Goal: Transaction & Acquisition: Download file/media

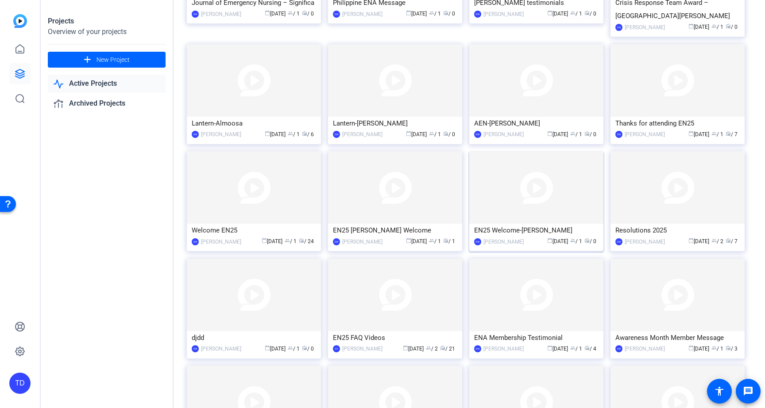
scroll to position [138, 0]
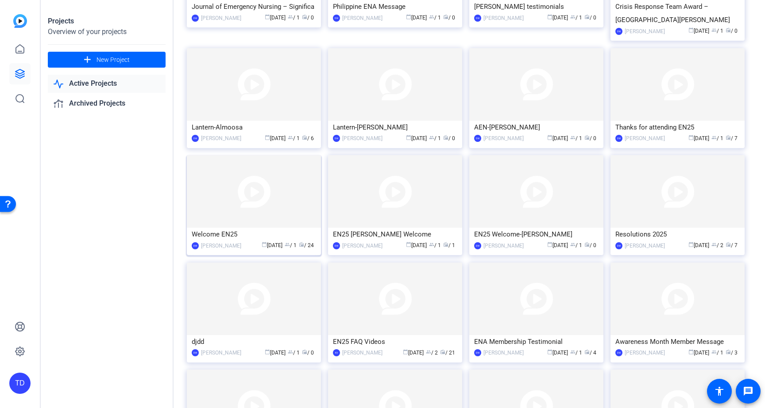
click at [280, 196] on img at bounding box center [254, 191] width 134 height 73
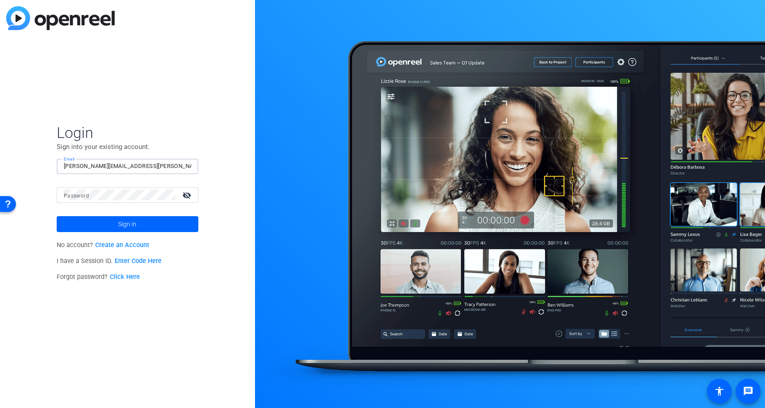
type input "[PERSON_NAME][EMAIL_ADDRESS][PERSON_NAME][PERSON_NAME][DOMAIN_NAME]"
click at [127, 224] on button "Sign in" at bounding box center [128, 224] width 142 height 16
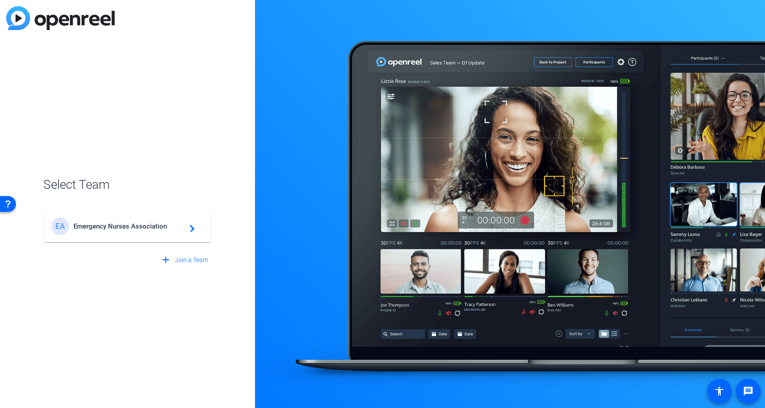
click at [165, 224] on span "Emergency Nurses Association" at bounding box center [128, 227] width 111 height 8
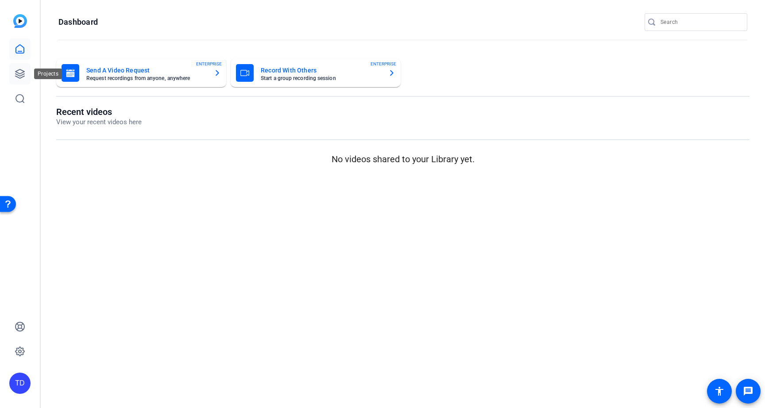
click at [17, 72] on icon at bounding box center [19, 73] width 9 height 9
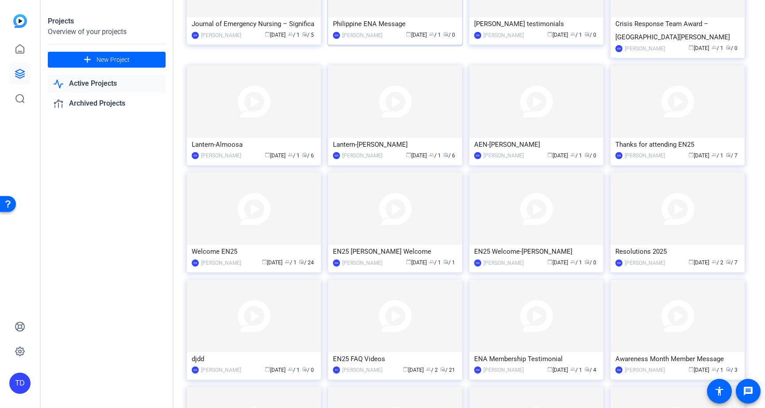
scroll to position [126, 0]
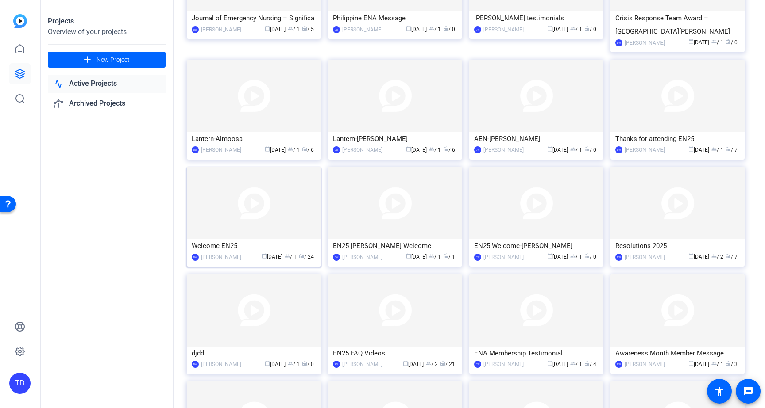
click at [249, 211] on img at bounding box center [254, 203] width 134 height 73
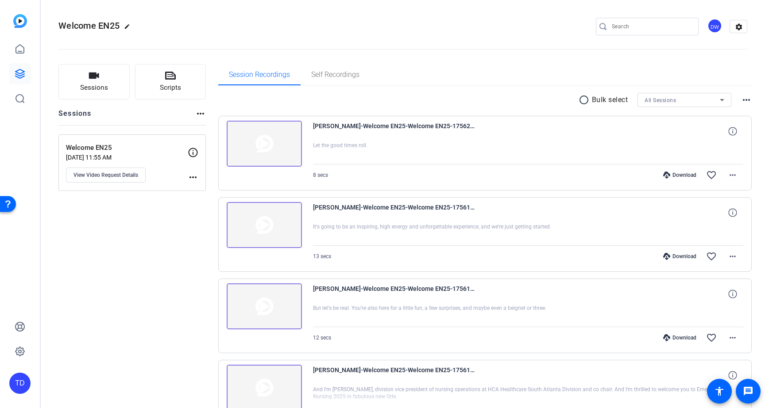
click at [584, 101] on mat-icon "radio_button_unchecked" at bounding box center [584, 100] width 13 height 11
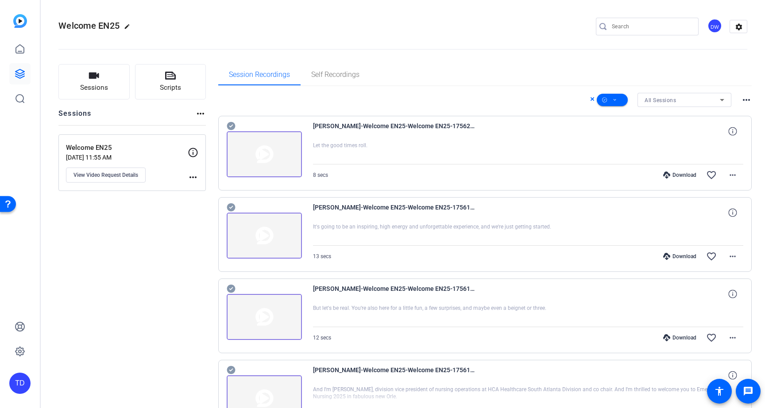
click at [268, 158] on img at bounding box center [264, 154] width 75 height 46
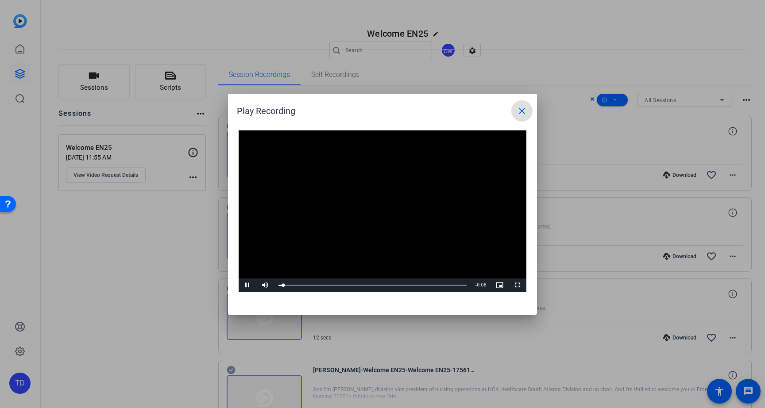
click at [518, 108] on mat-icon "close" at bounding box center [521, 111] width 11 height 11
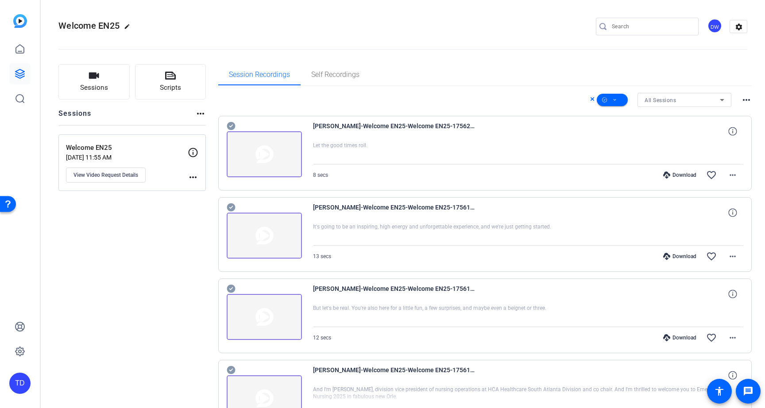
click at [229, 126] on icon at bounding box center [231, 126] width 9 height 11
click at [231, 203] on icon at bounding box center [231, 207] width 9 height 11
click at [230, 288] on icon at bounding box center [231, 289] width 8 height 8
click at [234, 369] on icon at bounding box center [231, 370] width 8 height 8
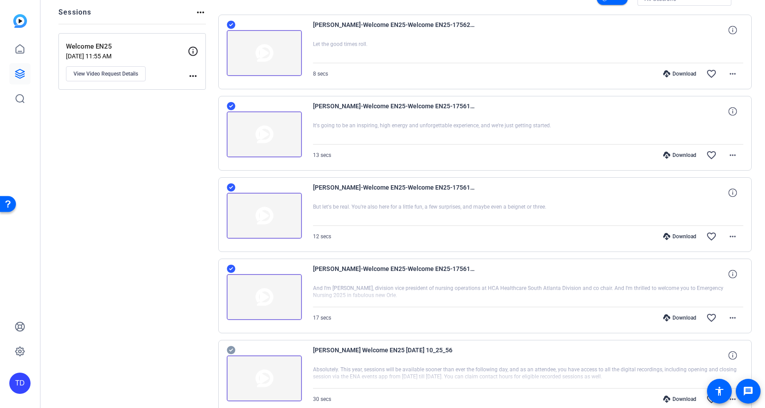
scroll to position [109, 0]
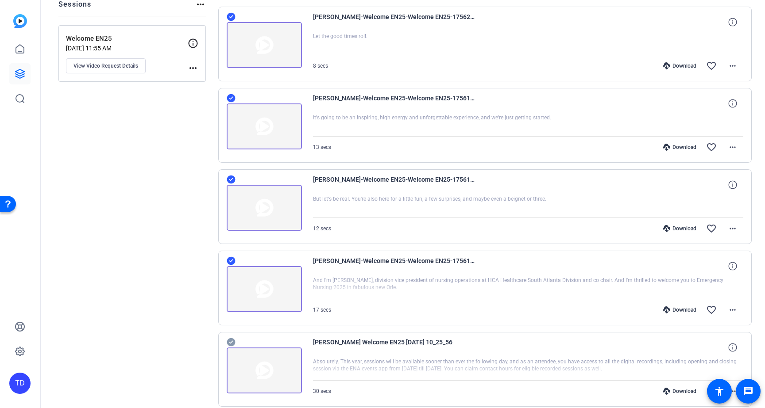
click at [229, 341] on icon at bounding box center [231, 343] width 8 height 8
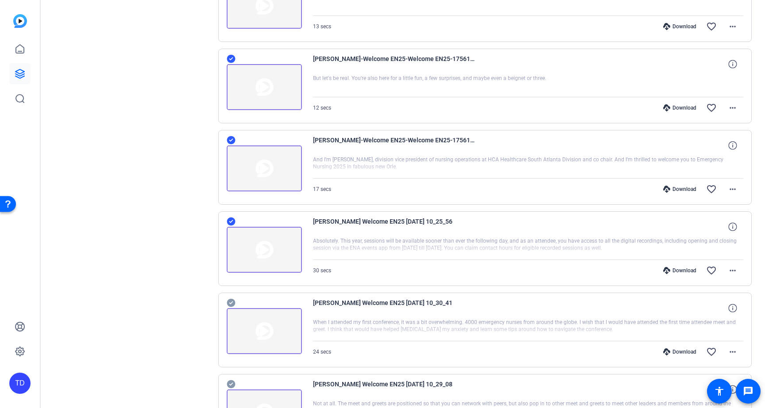
scroll to position [276, 0]
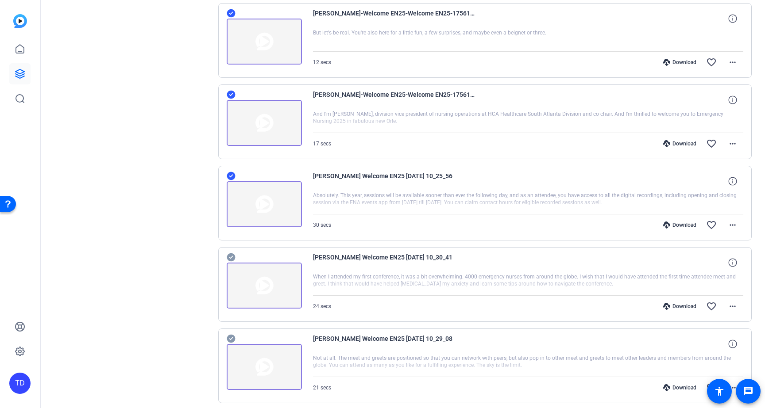
click at [230, 256] on icon at bounding box center [231, 258] width 8 height 8
click at [232, 342] on icon at bounding box center [231, 339] width 8 height 8
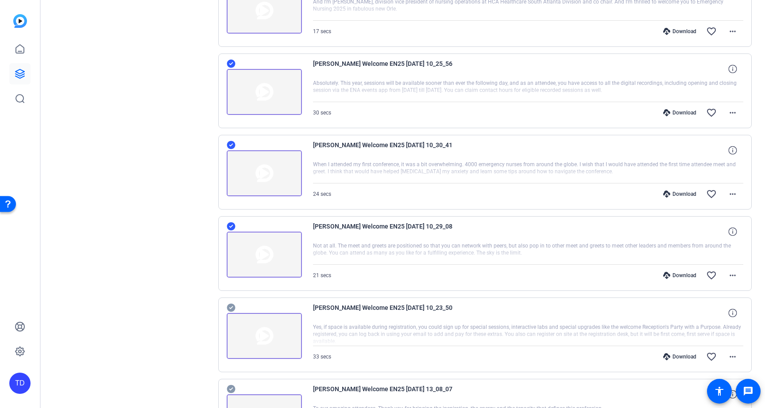
scroll to position [434, 0]
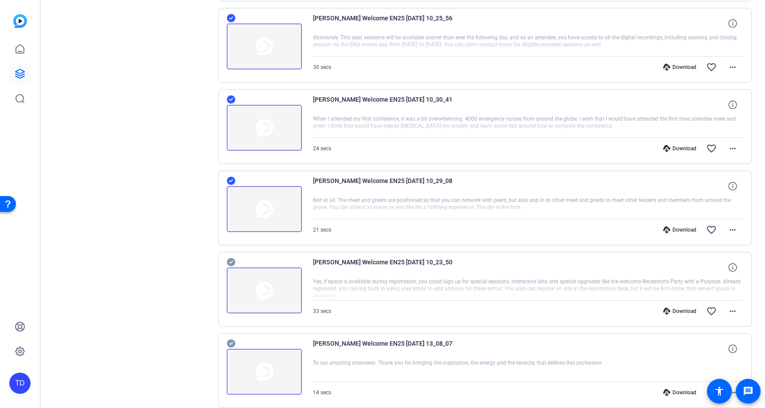
click at [230, 262] on icon at bounding box center [231, 262] width 8 height 8
click at [228, 341] on icon at bounding box center [231, 344] width 8 height 8
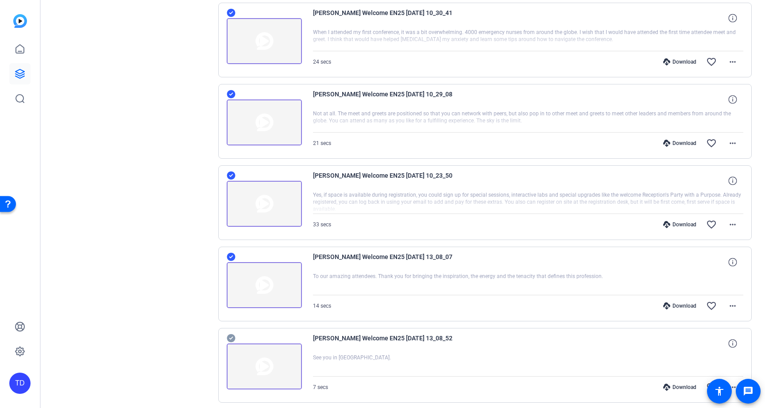
click at [231, 336] on icon at bounding box center [231, 339] width 8 height 8
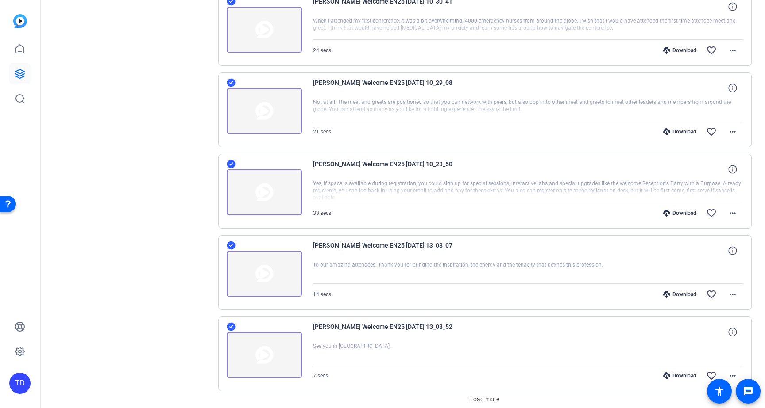
scroll to position [570, 0]
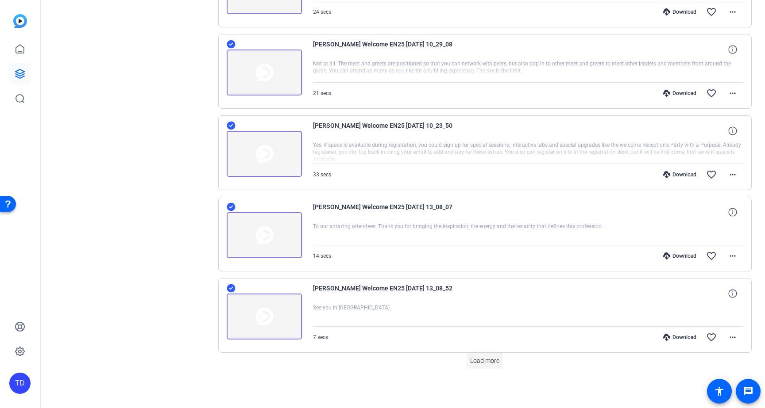
click at [490, 363] on span "Load more" at bounding box center [484, 361] width 29 height 9
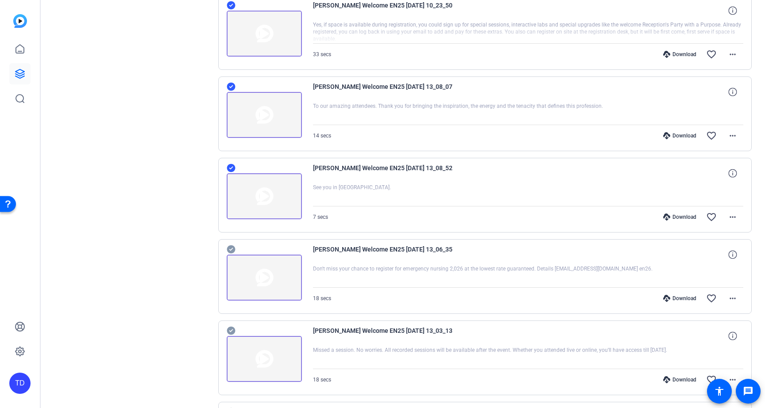
scroll to position [782, 0]
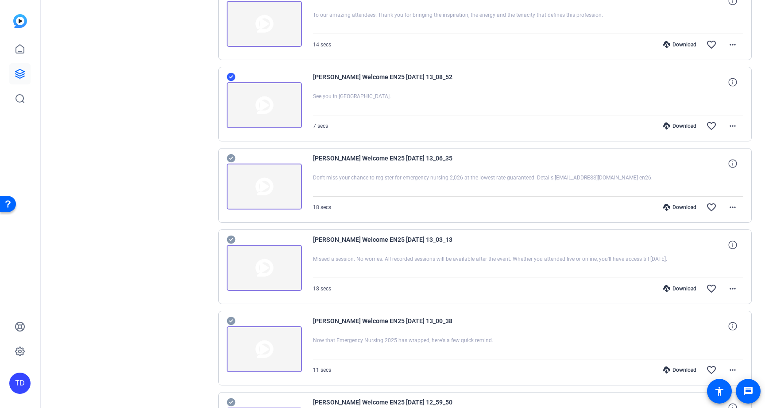
click at [230, 159] on icon at bounding box center [231, 158] width 9 height 11
click at [232, 238] on icon at bounding box center [231, 240] width 8 height 8
click at [232, 319] on icon at bounding box center [231, 321] width 8 height 8
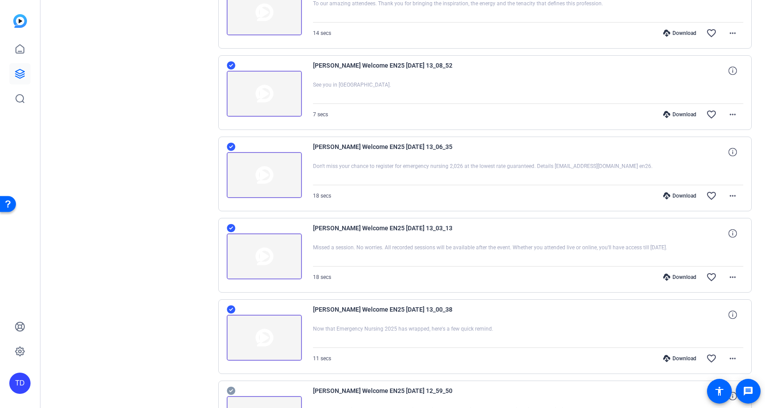
scroll to position [830, 0]
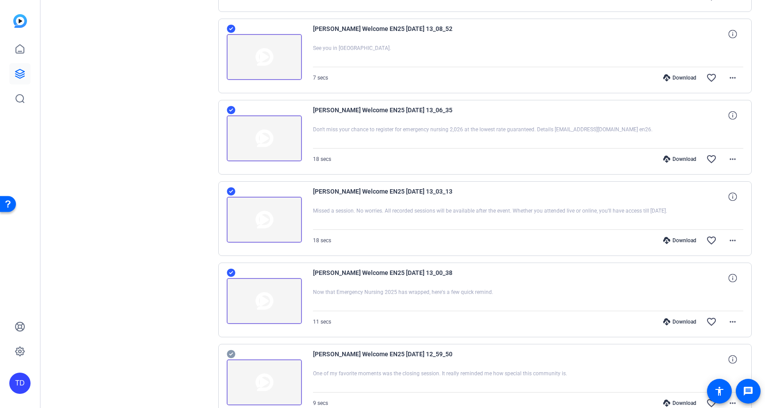
click at [232, 355] on icon at bounding box center [231, 355] width 8 height 8
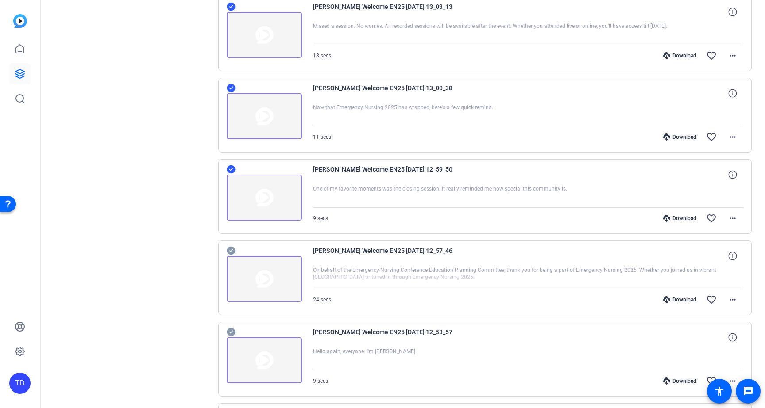
scroll to position [1106, 0]
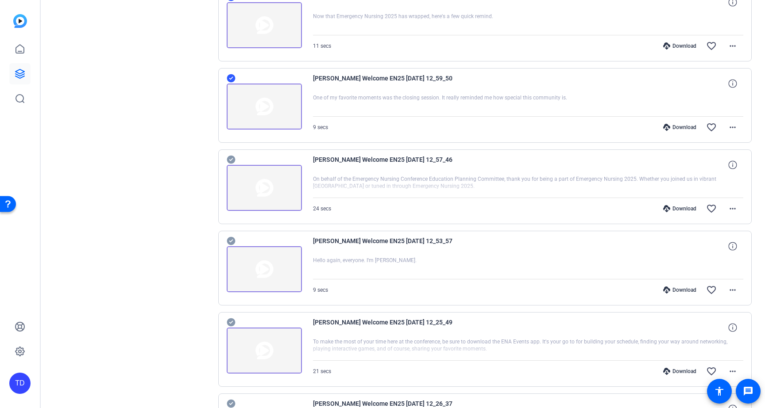
click at [233, 161] on icon at bounding box center [231, 160] width 8 height 8
click at [232, 242] on icon at bounding box center [231, 241] width 8 height 8
click at [232, 322] on icon at bounding box center [231, 323] width 8 height 8
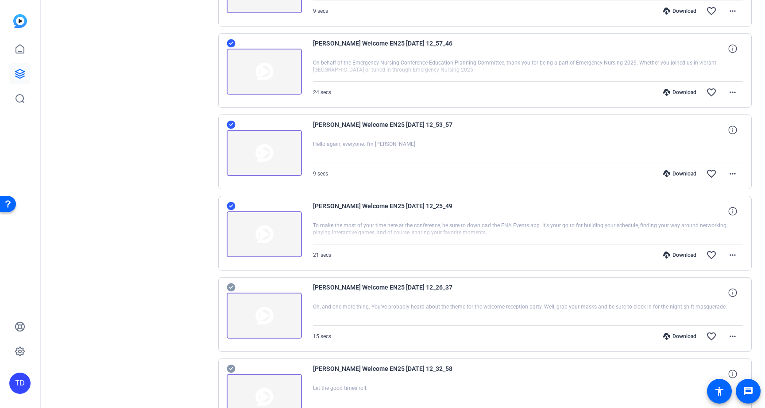
scroll to position [1314, 0]
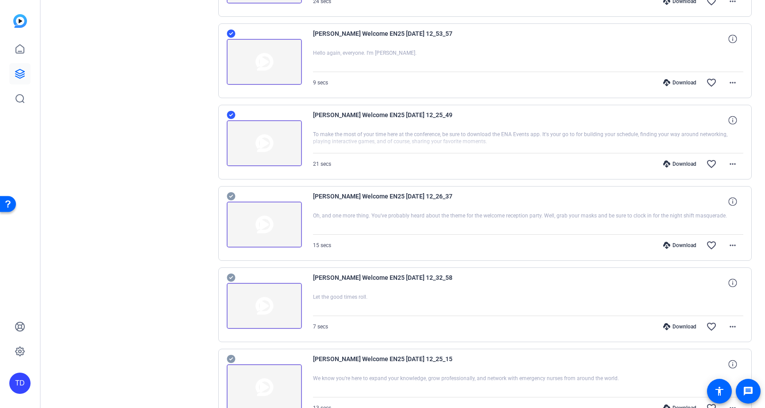
click at [235, 196] on div at bounding box center [264, 219] width 75 height 57
click at [233, 197] on icon at bounding box center [231, 197] width 8 height 8
click at [231, 275] on icon at bounding box center [231, 278] width 8 height 8
click at [233, 360] on icon at bounding box center [231, 359] width 8 height 8
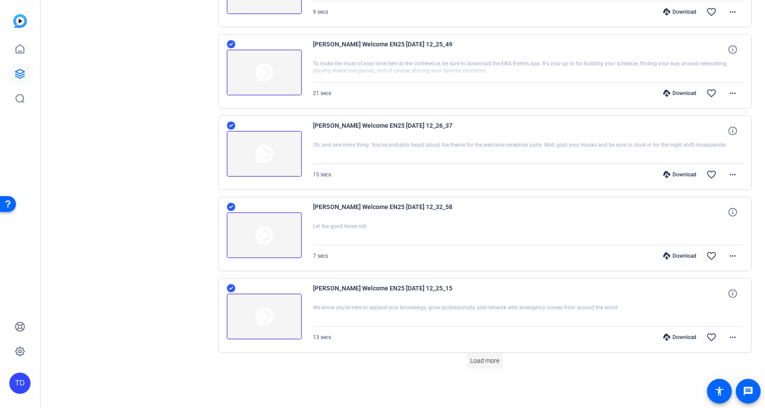
click at [473, 366] on span at bounding box center [484, 361] width 36 height 21
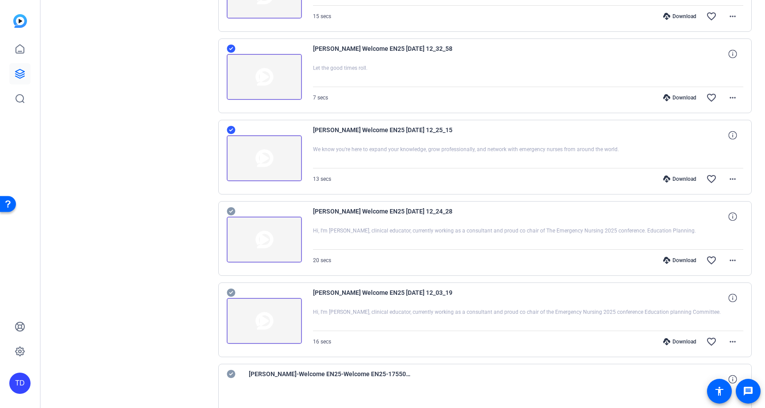
scroll to position [1589, 0]
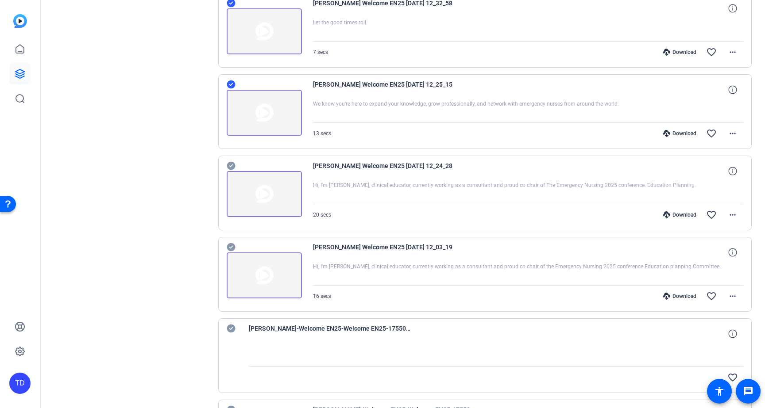
click at [233, 166] on icon at bounding box center [231, 166] width 8 height 8
click at [233, 245] on icon at bounding box center [231, 247] width 8 height 8
click at [232, 327] on icon at bounding box center [231, 329] width 9 height 11
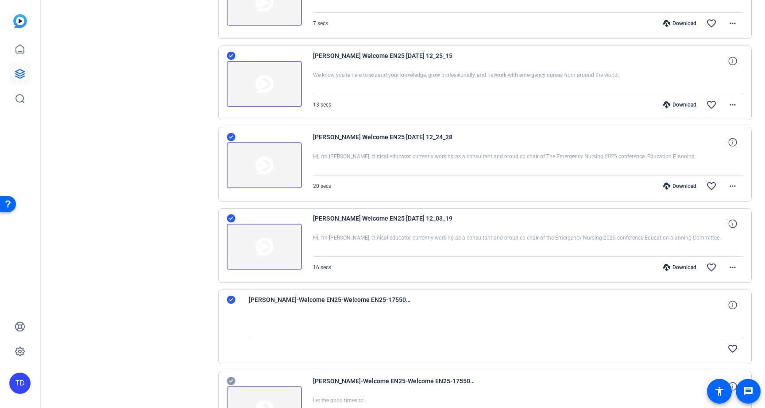
scroll to position [1695, 0]
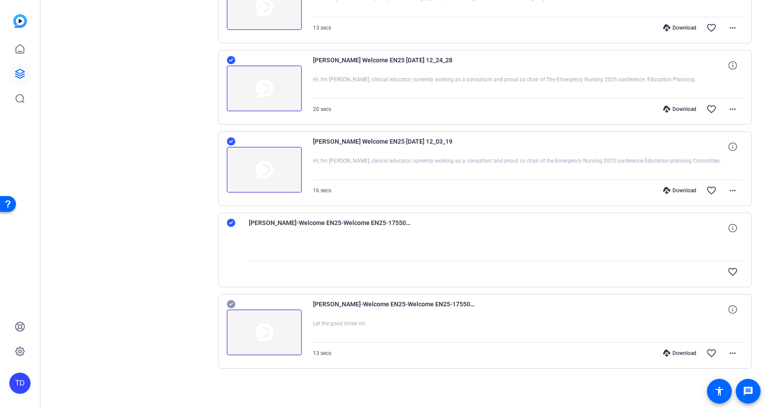
click at [230, 304] on icon at bounding box center [231, 304] width 8 height 8
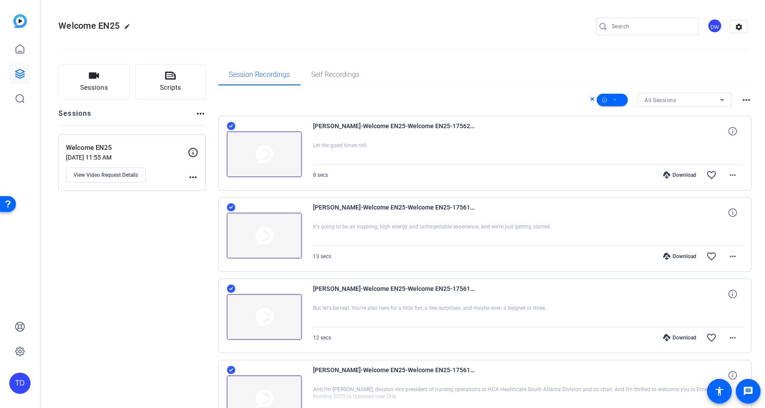
scroll to position [0, 0]
click at [613, 98] on icon at bounding box center [615, 100] width 4 height 11
click at [619, 147] on span "Download MP4" at bounding box center [622, 147] width 47 height 11
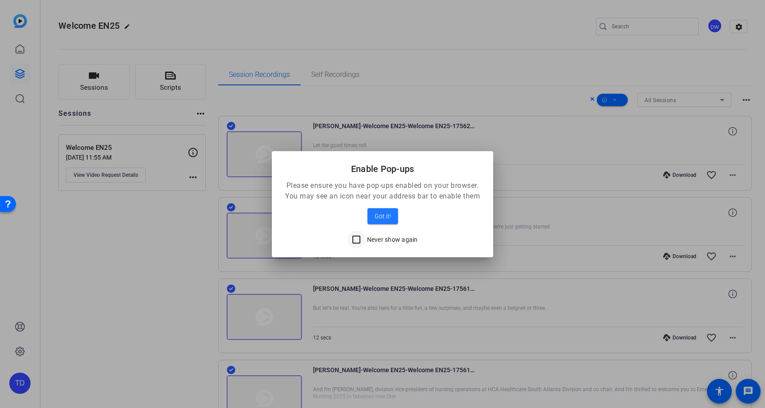
click at [366, 241] on div at bounding box center [356, 239] width 21 height 21
checkbox input "true"
click at [391, 216] on span at bounding box center [382, 216] width 31 height 21
